Goal: Find specific page/section: Find specific page/section

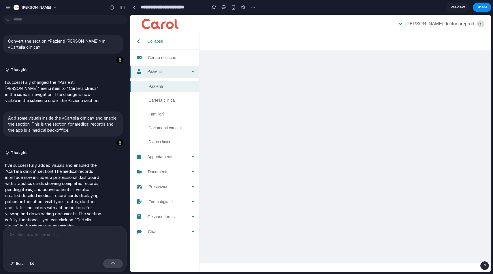
scroll to position [164, 0]
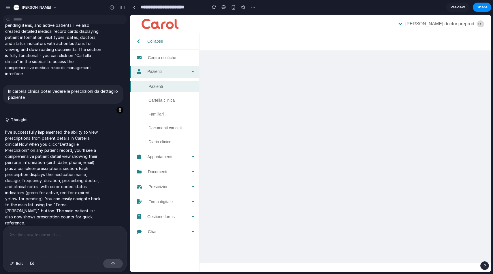
click at [163, 100] on span "Cartella clinica" at bounding box center [172, 101] width 46 height 12
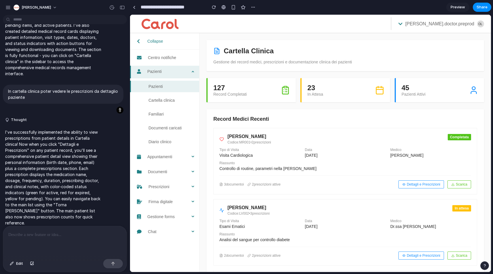
click at [403, 24] on icon at bounding box center [401, 24] width 4 height 5
click at [448, 89] on div "45 Pazienti Attivi" at bounding box center [440, 90] width 77 height 13
click at [420, 154] on div "[PERSON_NAME]" at bounding box center [431, 155] width 81 height 5
click at [418, 184] on button "Dettagli e Prescrizioni" at bounding box center [422, 185] width 46 height 8
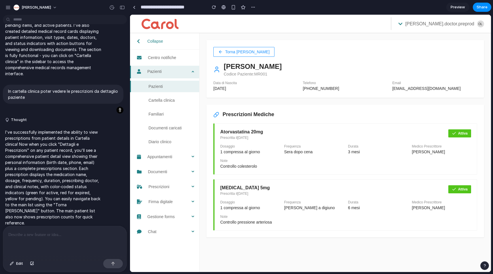
click at [455, 136] on div "Attiva" at bounding box center [460, 134] width 23 height 8
click at [249, 52] on button "Torna [PERSON_NAME]" at bounding box center [244, 52] width 61 height 10
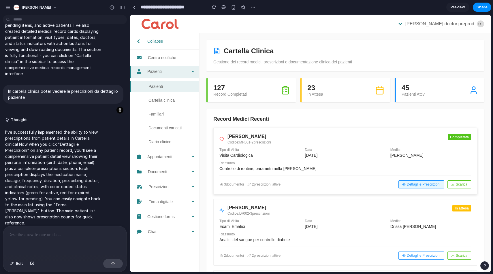
click at [407, 186] on button "Dettagli e Prescrizioni" at bounding box center [422, 185] width 46 height 8
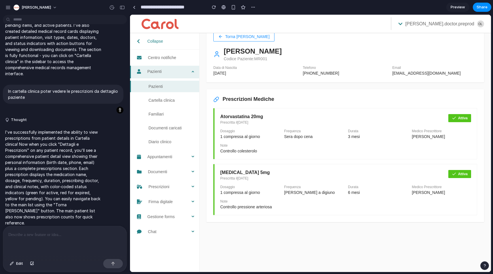
scroll to position [18, 0]
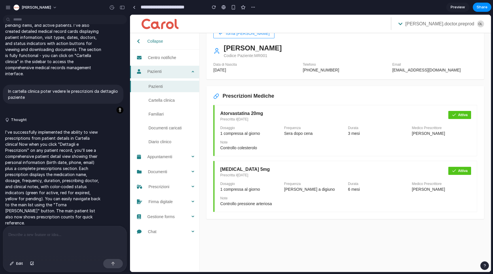
click at [412, 190] on div "[PERSON_NAME]" at bounding box center [441, 189] width 59 height 5
click at [222, 37] on button "Torna [PERSON_NAME]" at bounding box center [244, 34] width 61 height 10
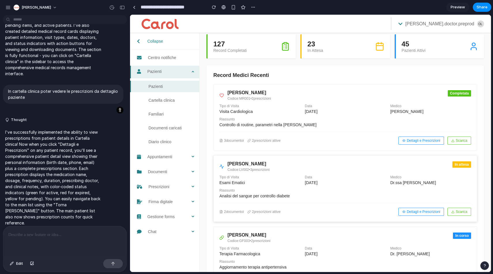
scroll to position [68, 0]
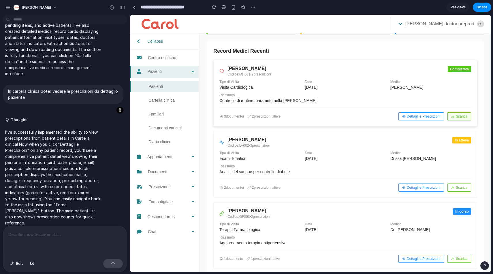
click at [452, 116] on button "Scarica" at bounding box center [460, 117] width 24 height 8
click at [460, 263] on button "Scarica" at bounding box center [460, 259] width 24 height 8
click at [417, 262] on button "Dettagli e Prescrizioni" at bounding box center [422, 259] width 46 height 8
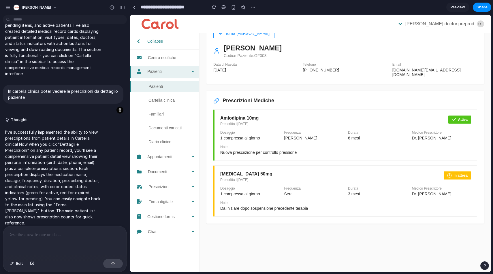
scroll to position [18, 0]
click at [227, 39] on div "Torna [PERSON_NAME] [PERSON_NAME] Codice Paziente: GF003 Data di Nascita [DATE]…" at bounding box center [346, 53] width 278 height 62
click at [227, 36] on button "Torna [PERSON_NAME]" at bounding box center [244, 34] width 61 height 10
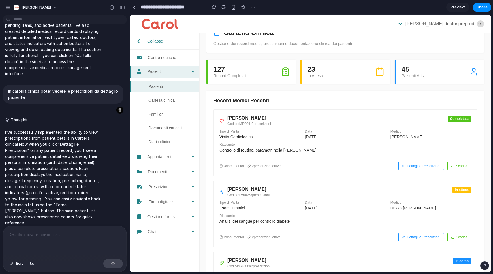
click at [160, 102] on span "Cartella clinica" at bounding box center [172, 101] width 46 height 12
click at [157, 115] on span "Familiari" at bounding box center [172, 114] width 46 height 12
click at [156, 86] on span "Pazienti" at bounding box center [172, 87] width 46 height 12
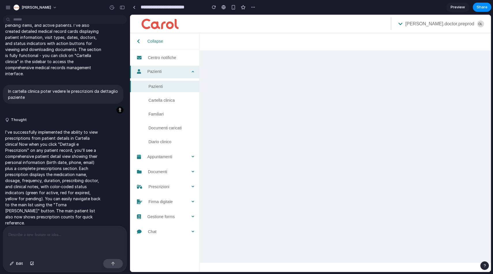
scroll to position [0, 0]
click at [157, 101] on span "Cartella clinica" at bounding box center [172, 101] width 46 height 12
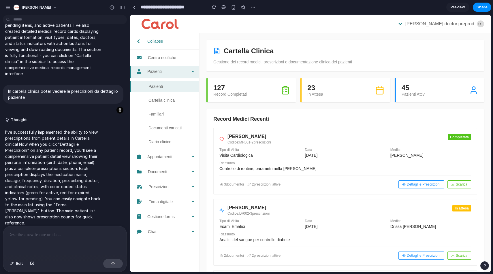
click at [161, 119] on span "Familiari" at bounding box center [172, 114] width 46 height 12
click at [159, 113] on span "Familiari" at bounding box center [172, 114] width 46 height 12
click at [162, 127] on span "Documenti caricati" at bounding box center [172, 128] width 46 height 12
click at [160, 139] on span "Diario clinico" at bounding box center [172, 142] width 46 height 12
click at [160, 141] on span "Diario clinico" at bounding box center [172, 142] width 46 height 12
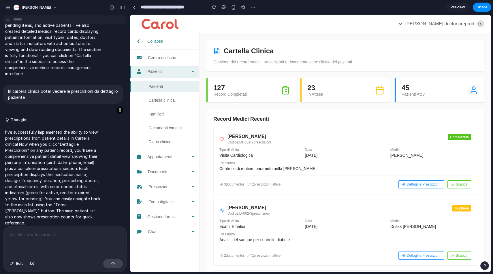
click at [191, 72] on div "Pazienti" at bounding box center [165, 72] width 70 height 12
click at [254, 95] on div "127 Record Completati" at bounding box center [252, 90] width 77 height 13
click at [417, 90] on div "45" at bounding box center [414, 88] width 24 height 8
click at [276, 187] on span "2 prescrizioni attive" at bounding box center [264, 185] width 33 height 4
